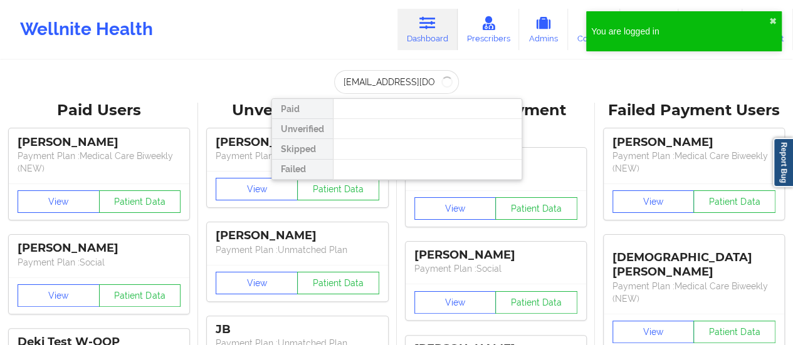
type input "[EMAIL_ADDRESS][DOMAIN_NAME]"
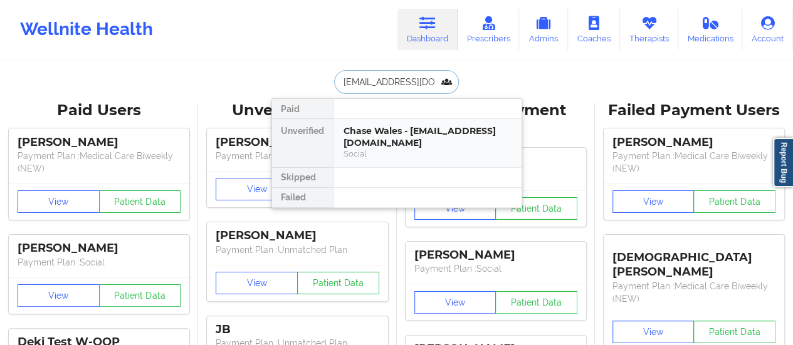
click at [372, 130] on div "Chase Wales - [EMAIL_ADDRESS][DOMAIN_NAME]" at bounding box center [427, 136] width 168 height 23
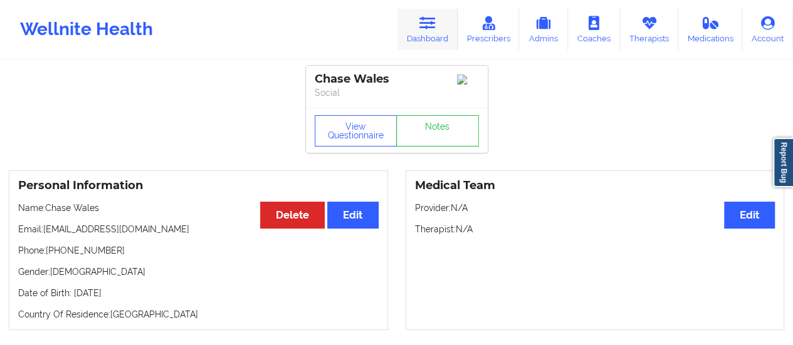
click at [436, 48] on link "Dashboard" at bounding box center [427, 29] width 60 height 41
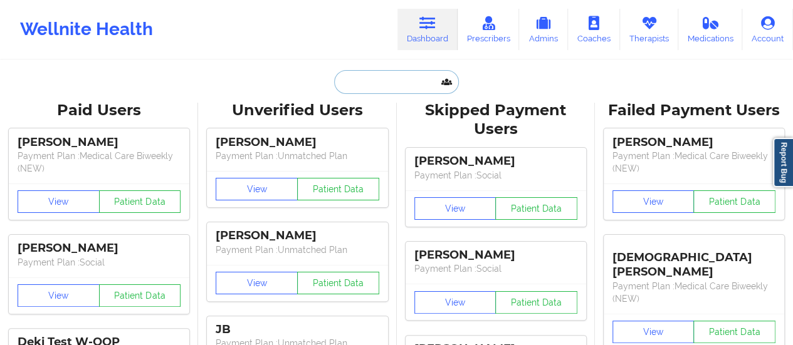
click at [419, 85] on input "text" at bounding box center [396, 82] width 124 height 24
paste input "[EMAIL_ADDRESS][DOMAIN_NAME]"
type input "[EMAIL_ADDRESS][DOMAIN_NAME]"
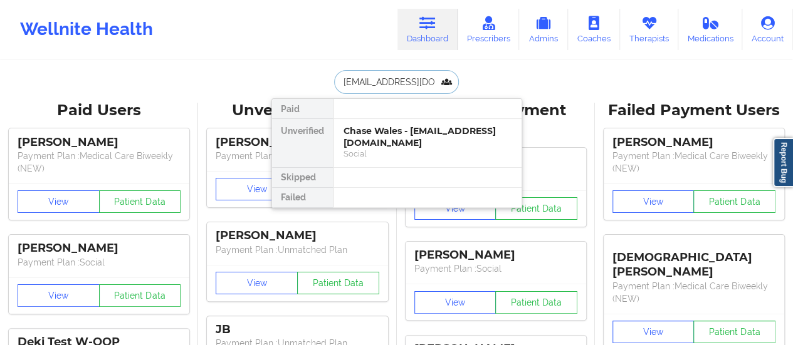
scroll to position [0, 10]
click at [384, 144] on div "[PERSON_NAME] - [EMAIL_ADDRESS][DOMAIN_NAME]" at bounding box center [427, 136] width 168 height 23
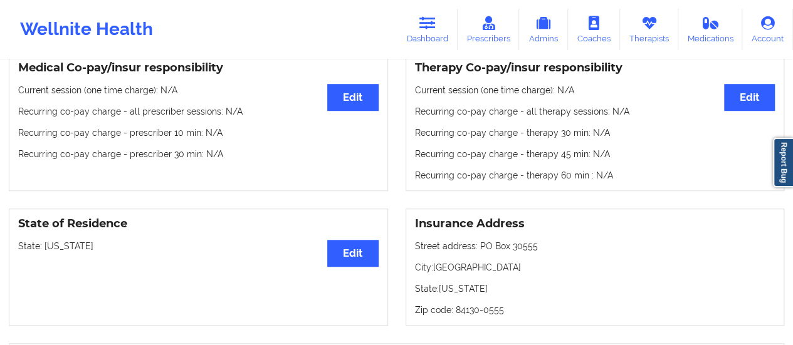
scroll to position [389, 0]
click at [429, 28] on icon at bounding box center [427, 23] width 16 height 14
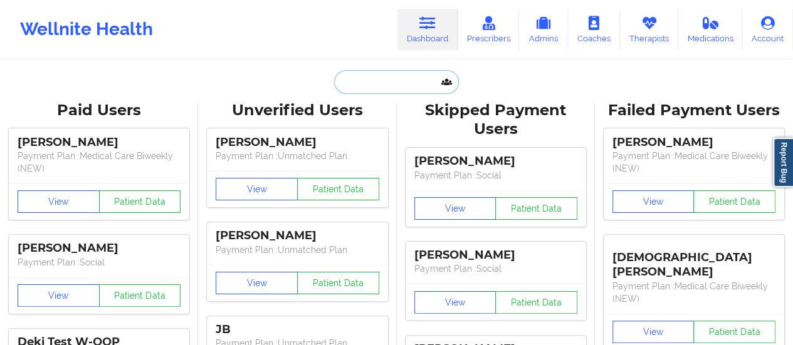
click at [383, 87] on input "text" at bounding box center [396, 82] width 124 height 24
paste input "[PERSON_NAME][EMAIL_ADDRESS][DOMAIN_NAME]"
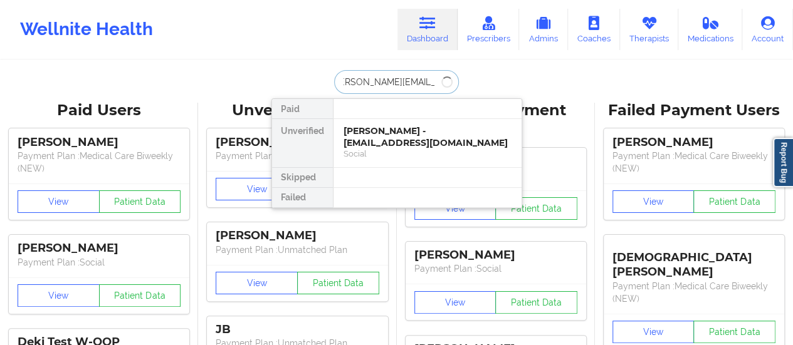
type input "[PERSON_NAME][EMAIL_ADDRESS][DOMAIN_NAME]"
click at [385, 145] on div "[PERSON_NAME] - [PERSON_NAME][EMAIL_ADDRESS][DOMAIN_NAME]" at bounding box center [427, 136] width 168 height 23
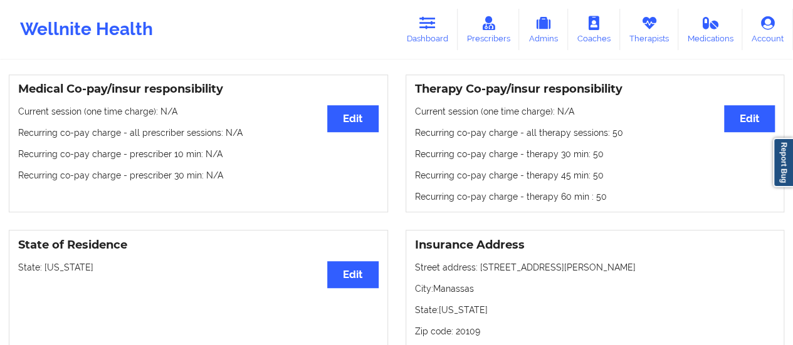
scroll to position [301, 0]
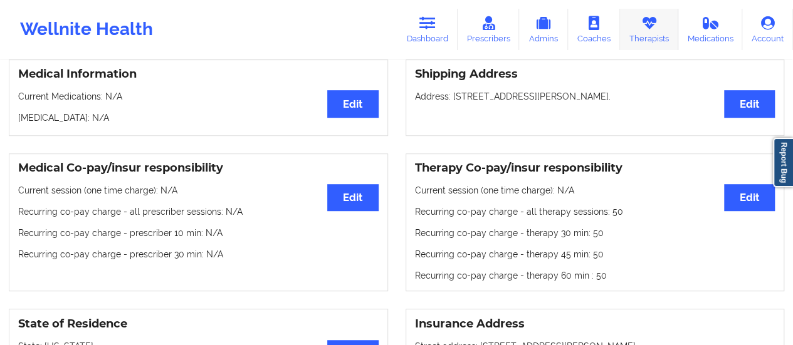
click at [651, 24] on icon at bounding box center [649, 23] width 16 height 14
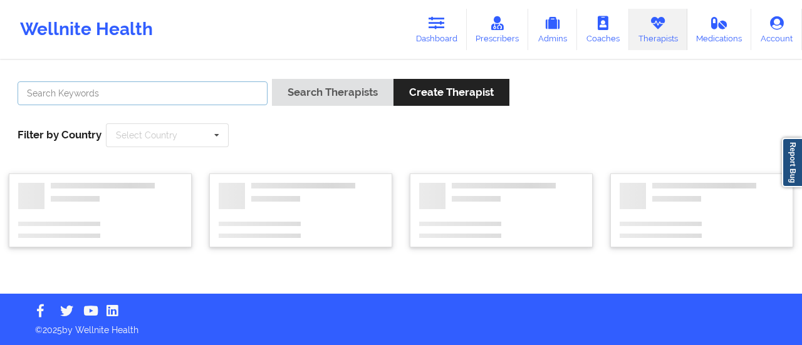
click at [190, 87] on input "text" at bounding box center [143, 93] width 250 height 24
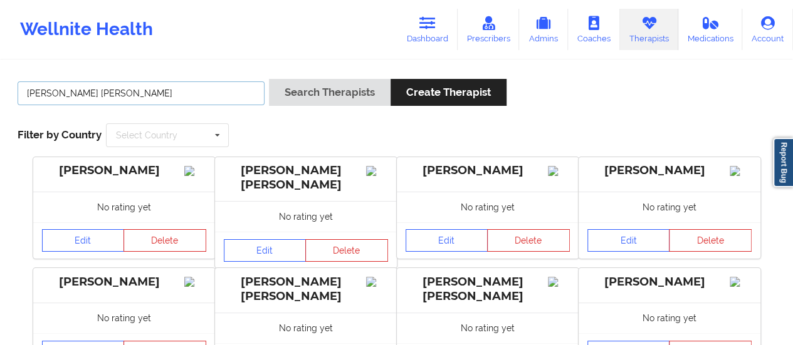
type input "[PERSON_NAME] [PERSON_NAME]"
click at [269, 79] on button "Search Therapists" at bounding box center [330, 92] width 122 height 27
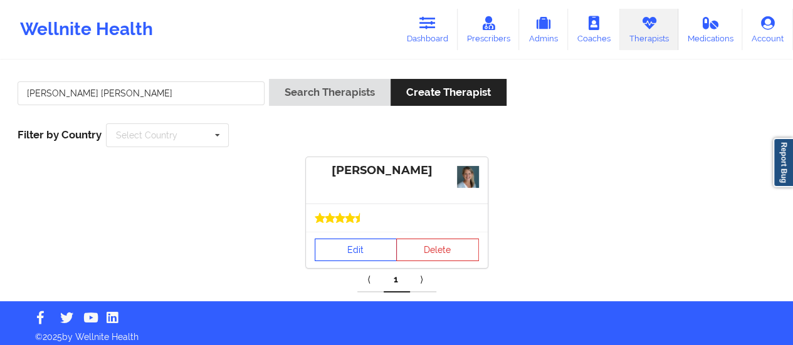
click at [350, 256] on link "Edit" at bounding box center [356, 250] width 83 height 23
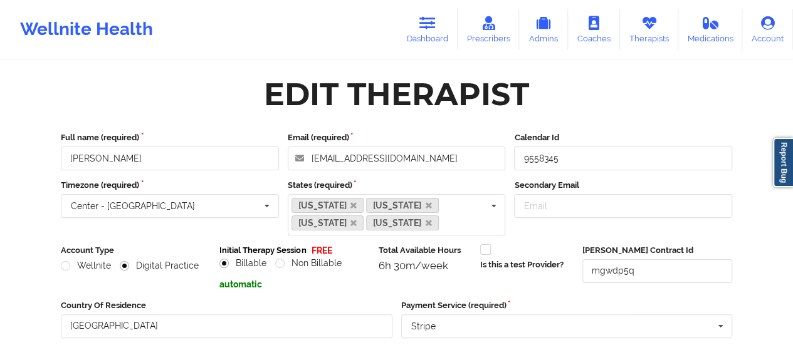
scroll to position [1, 0]
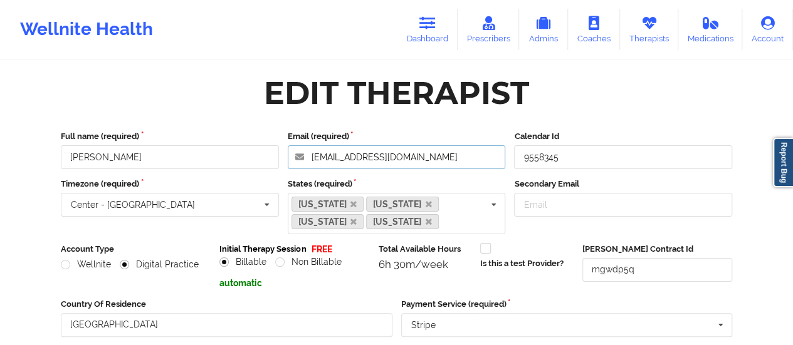
click at [436, 160] on input "[EMAIL_ADDRESS][DOMAIN_NAME]" at bounding box center [397, 157] width 218 height 24
